Goal: Check status: Check status

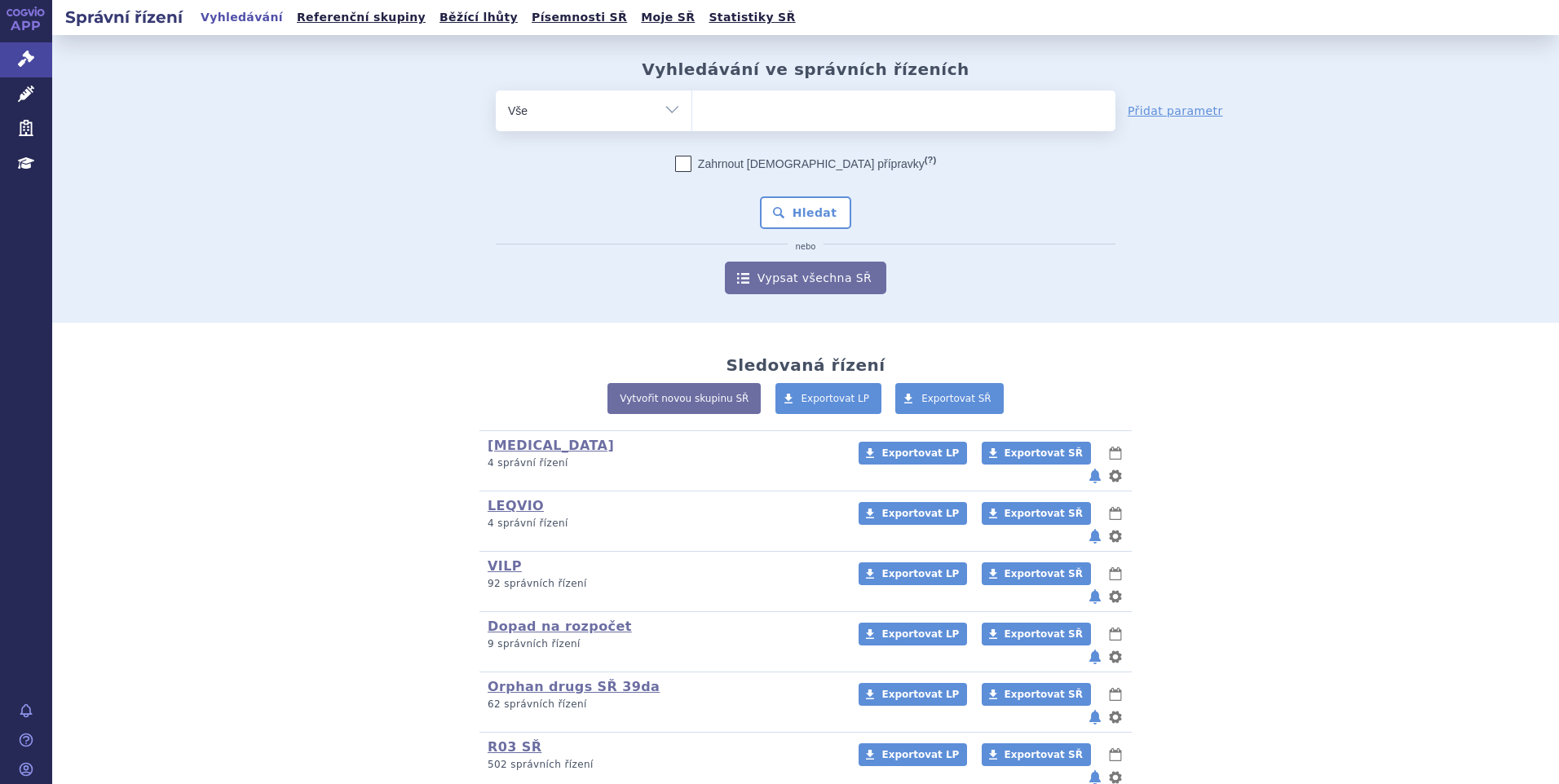
click at [725, 110] on ul at bounding box center [903, 107] width 423 height 35
click at [692, 110] on select at bounding box center [691, 110] width 1 height 41
paste input "SUKLS366545/2025"
type input "SUKLS366545/2025"
select select "SUKLS366545/2025"
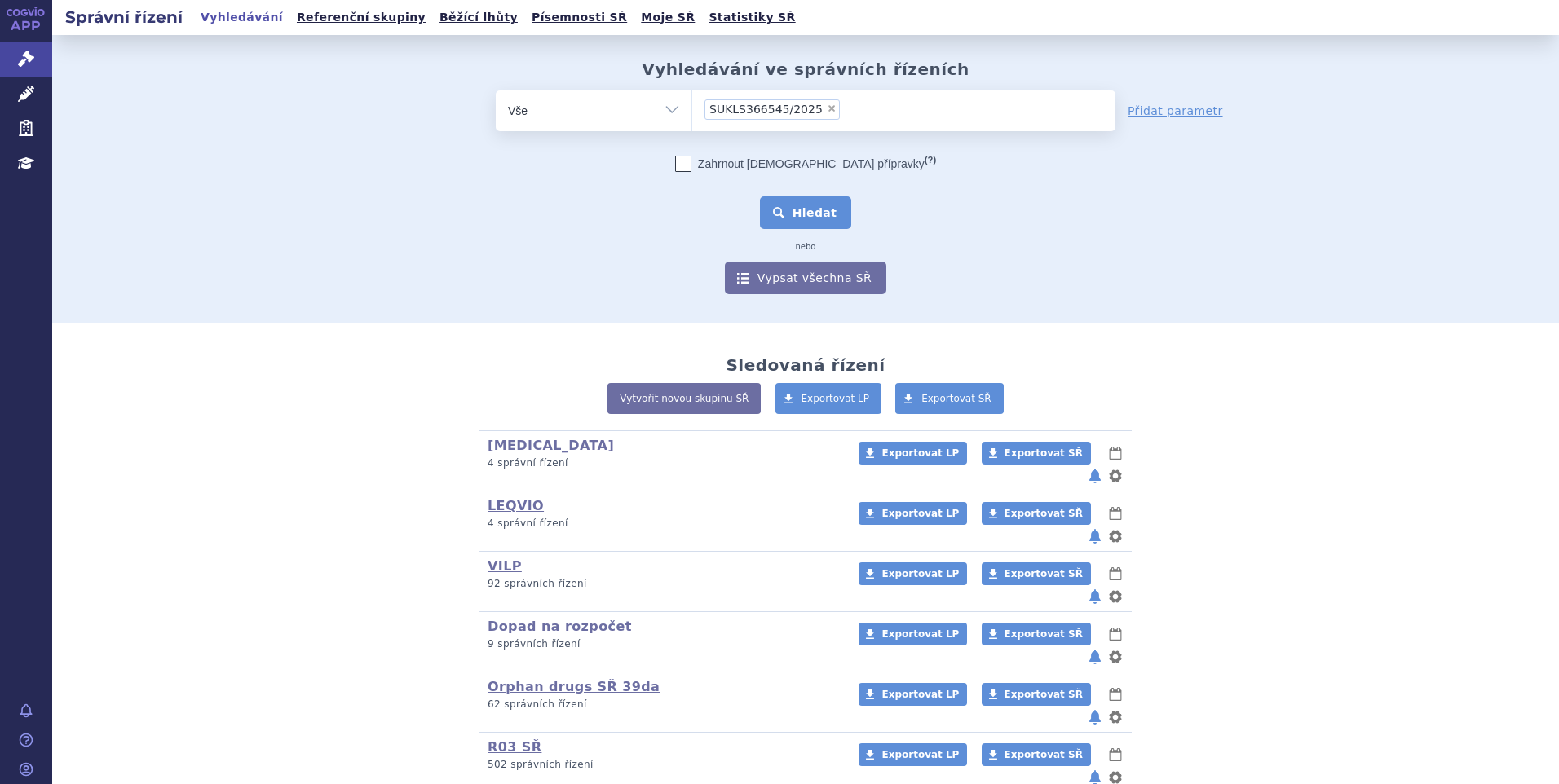
click at [797, 202] on button "Hledat" at bounding box center [805, 212] width 92 height 33
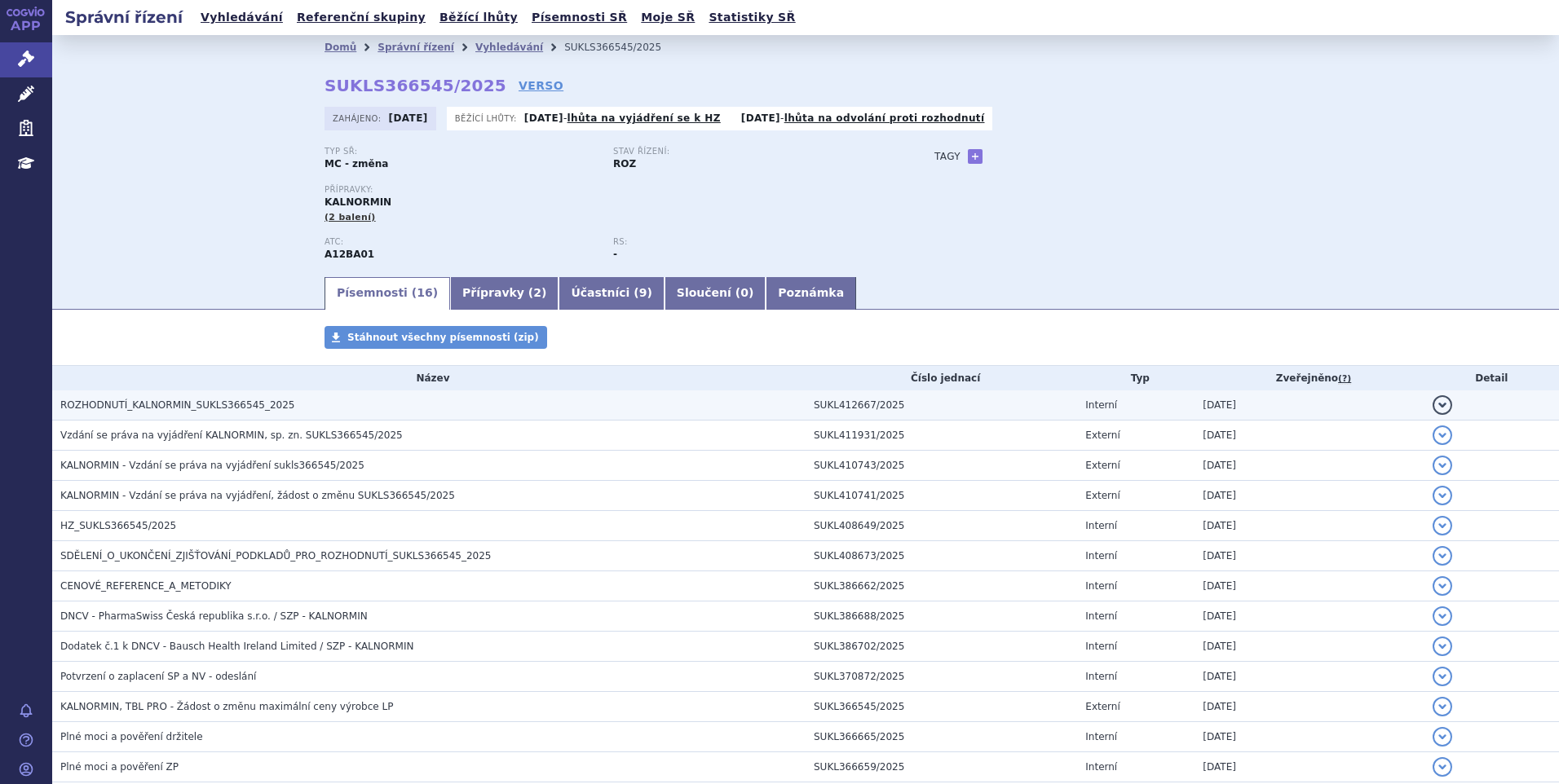
click at [343, 407] on h3 "ROZHODNUTÍ_KALNORMIN_SUKLS366545_2025" at bounding box center [433, 405] width 745 height 16
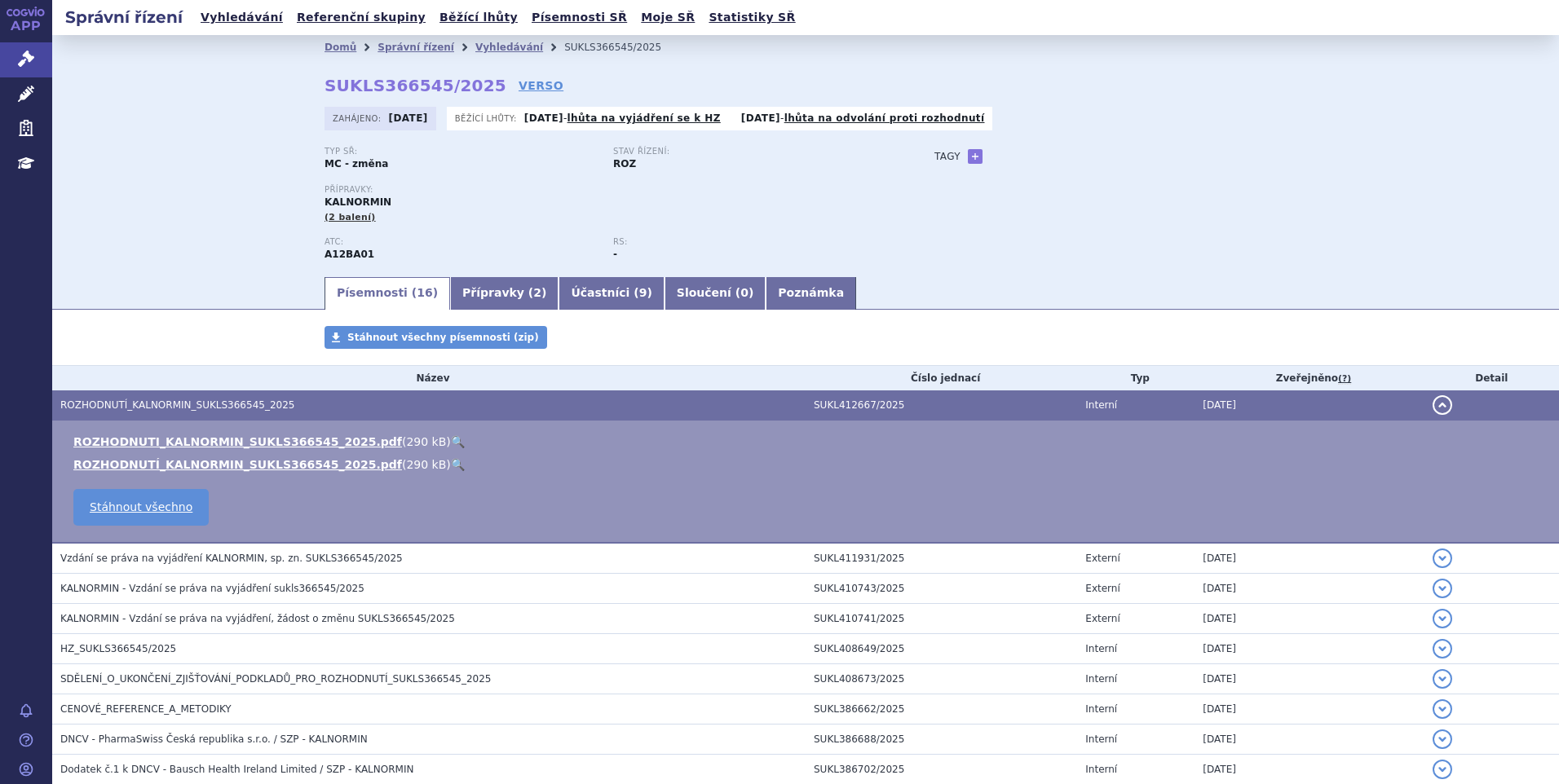
click at [341, 408] on h3 "ROZHODNUTÍ_KALNORMIN_SUKLS366545_2025" at bounding box center [433, 405] width 745 height 16
